Goal: Transaction & Acquisition: Obtain resource

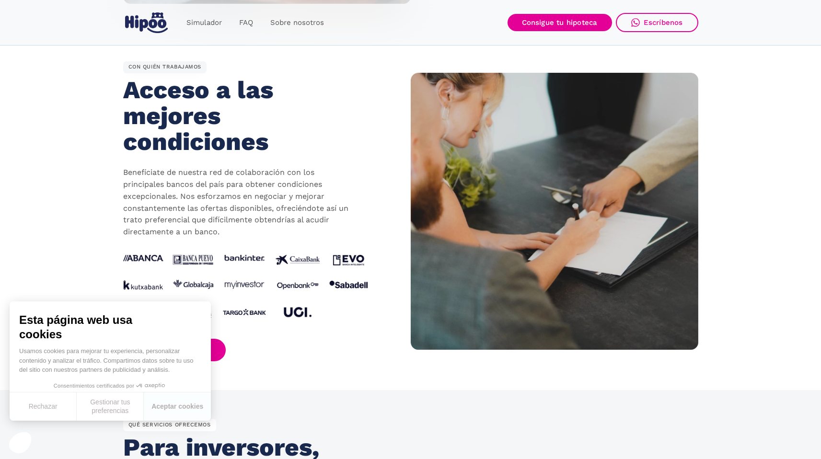
scroll to position [946, 0]
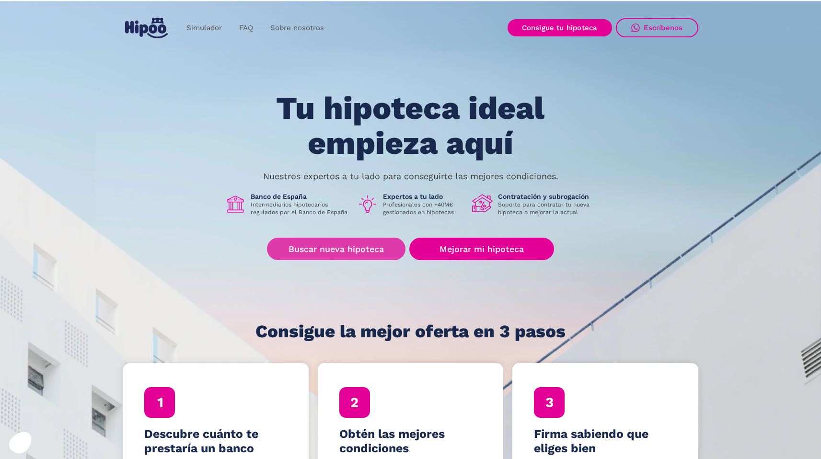
click at [342, 244] on link "Buscar nueva hipoteca" at bounding box center [336, 249] width 139 height 23
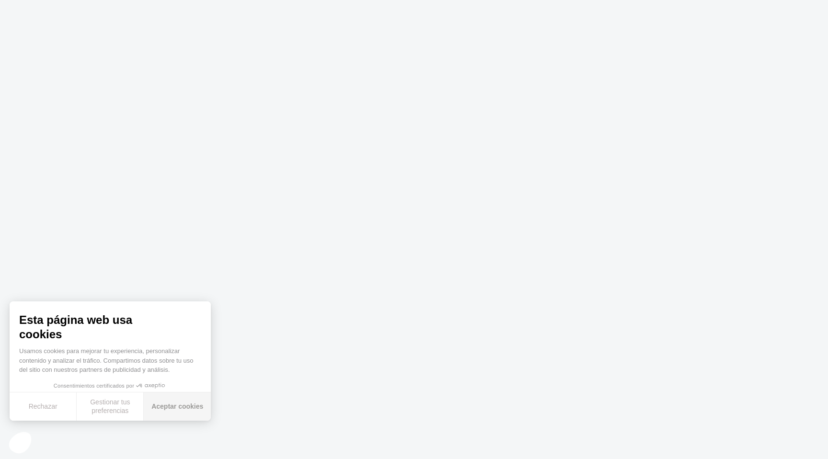
click at [186, 397] on button "Aceptar cookies" at bounding box center [177, 407] width 67 height 28
